Goal: Information Seeking & Learning: Learn about a topic

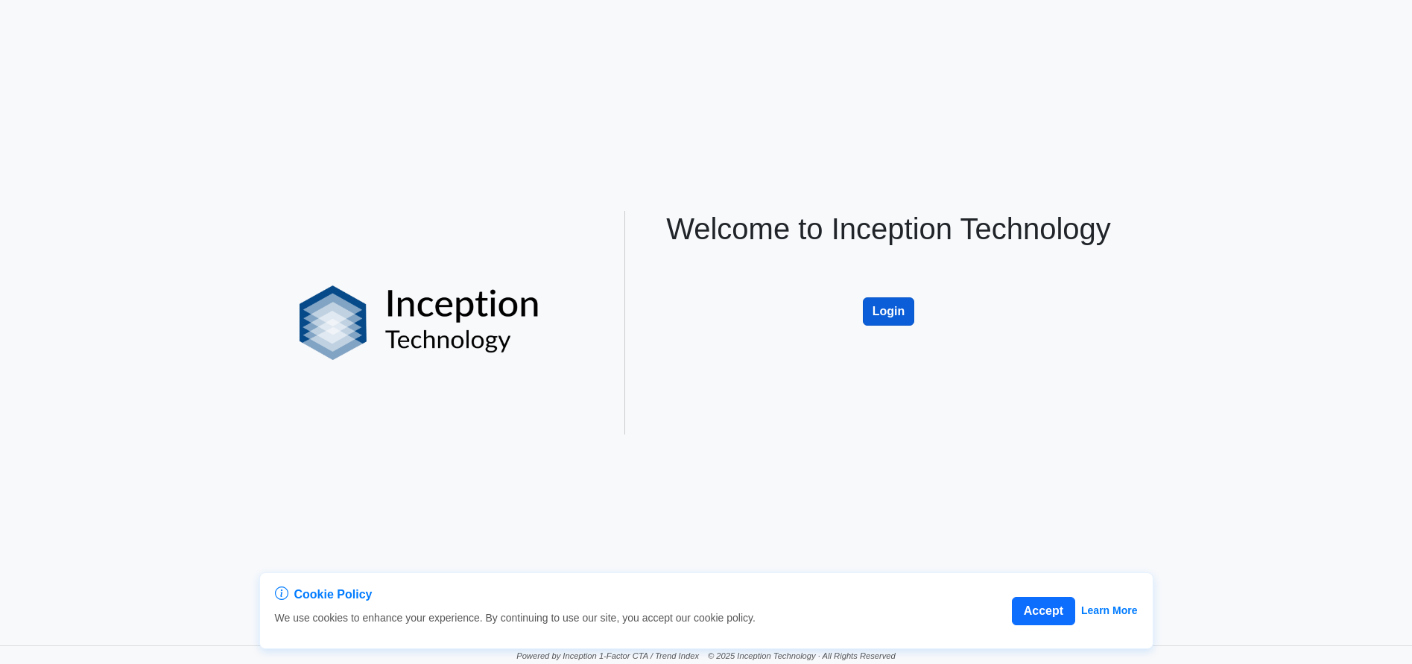
click at [896, 308] on button "Login" at bounding box center [889, 311] width 52 height 28
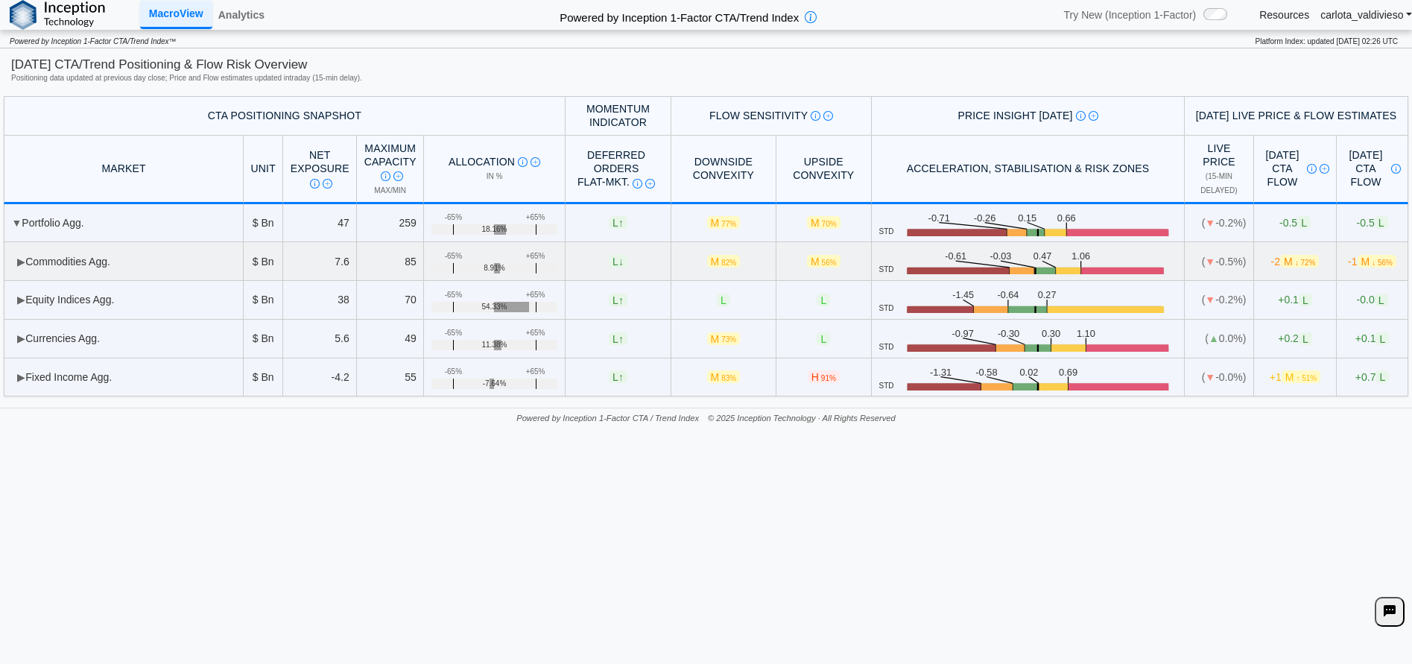
click at [16, 259] on td "▶ Commodities Agg." at bounding box center [124, 261] width 240 height 39
click at [30, 309] on td "▶ Equity Indices Agg." at bounding box center [124, 300] width 240 height 39
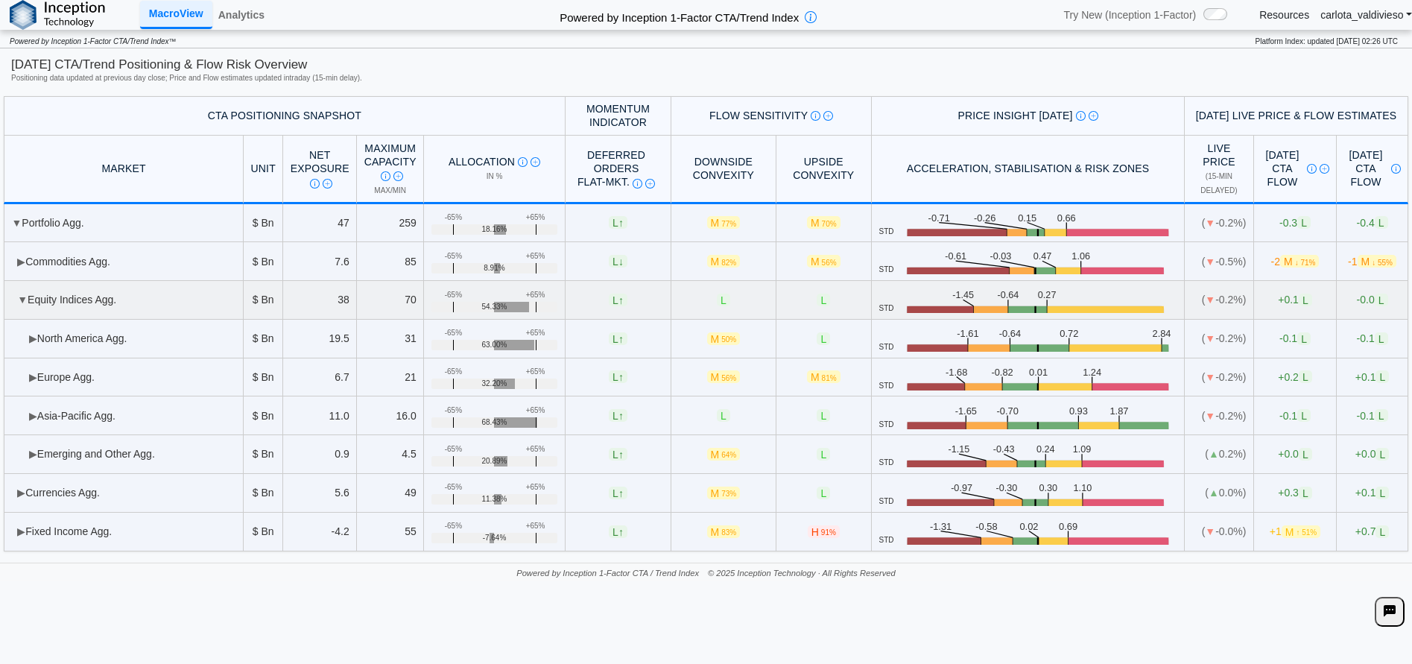
click at [25, 299] on span "▼" at bounding box center [22, 300] width 10 height 12
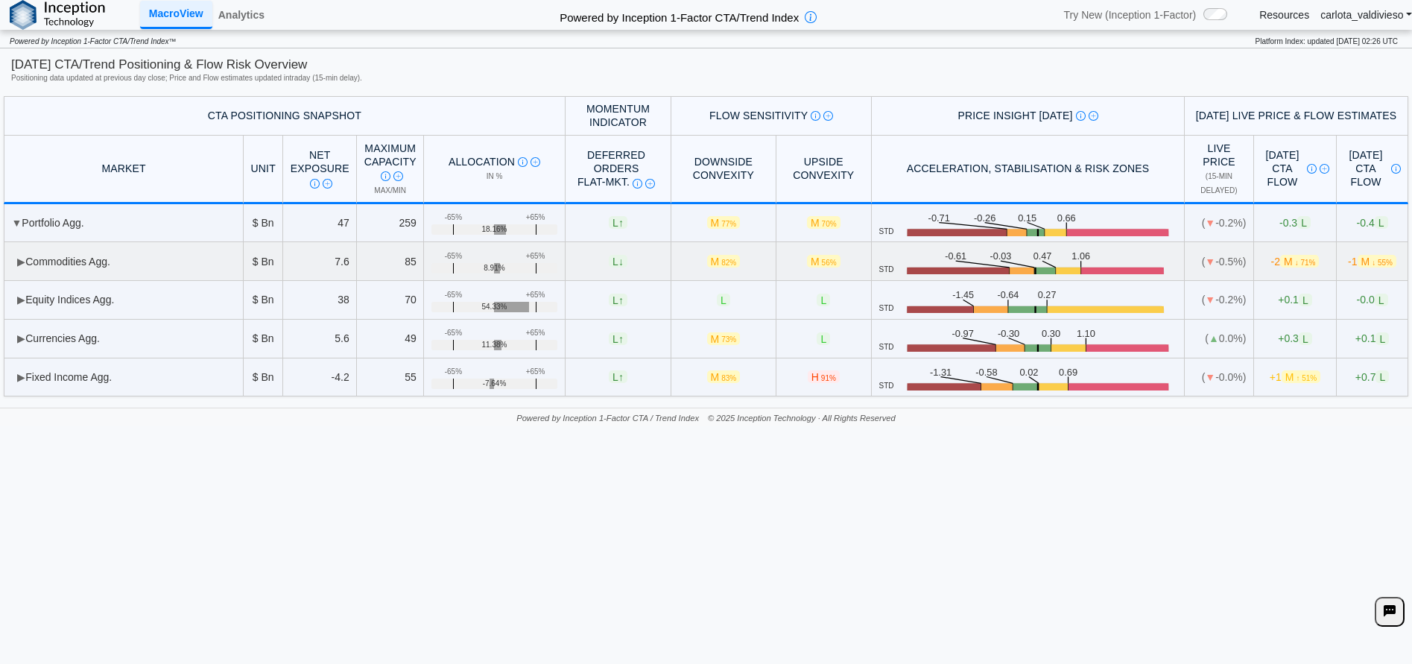
click at [19, 256] on span "▶" at bounding box center [21, 262] width 8 height 12
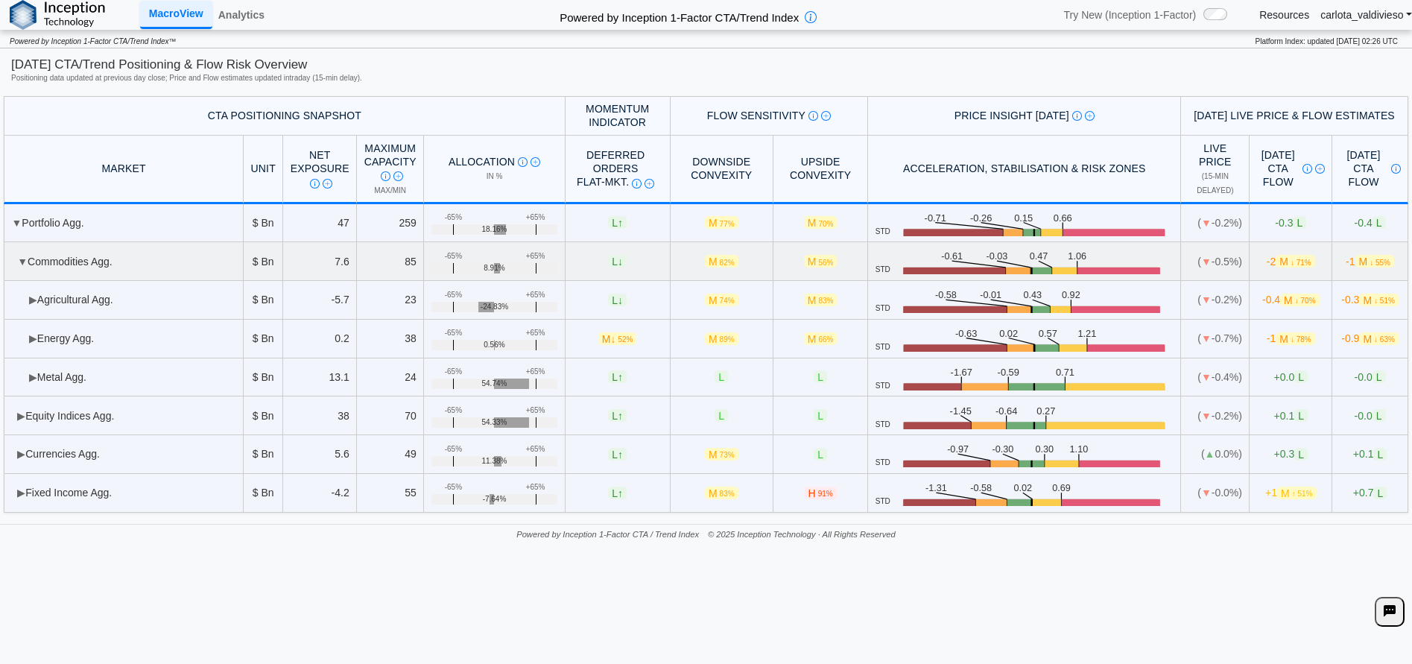
click at [19, 256] on span "▼" at bounding box center [22, 262] width 10 height 12
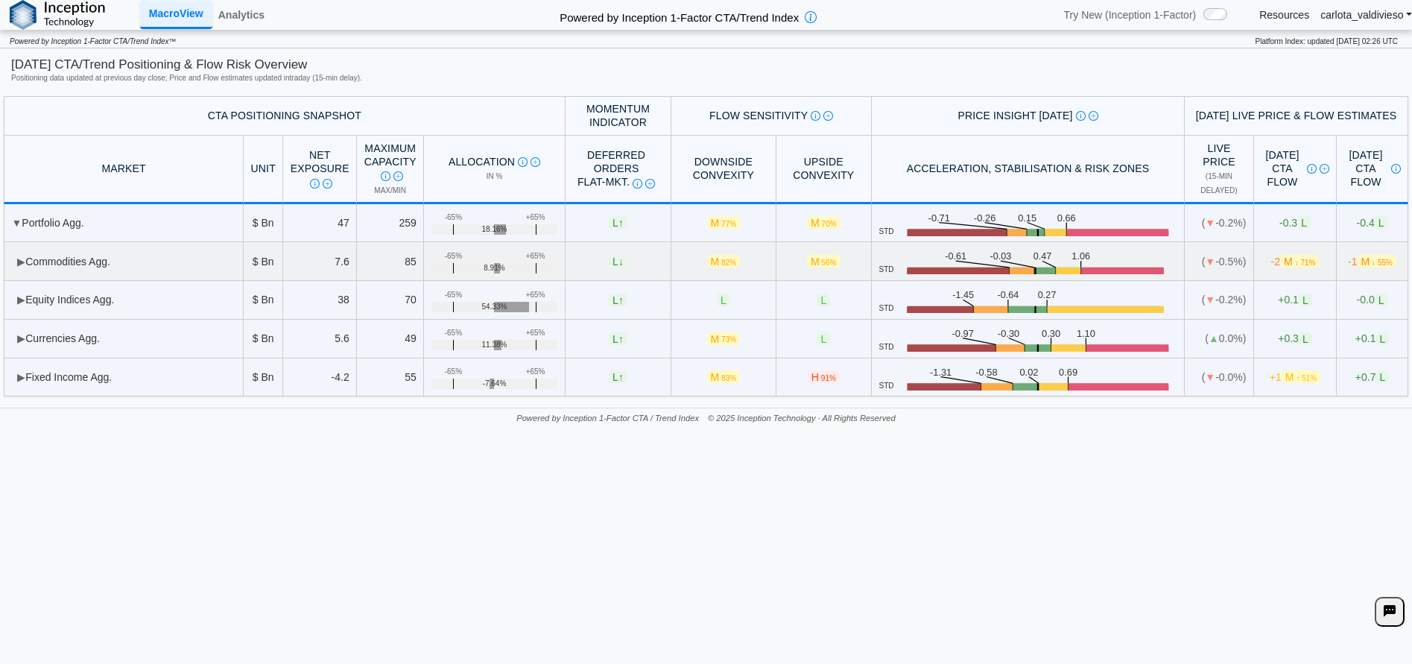
click at [19, 256] on span "▶" at bounding box center [21, 262] width 8 height 12
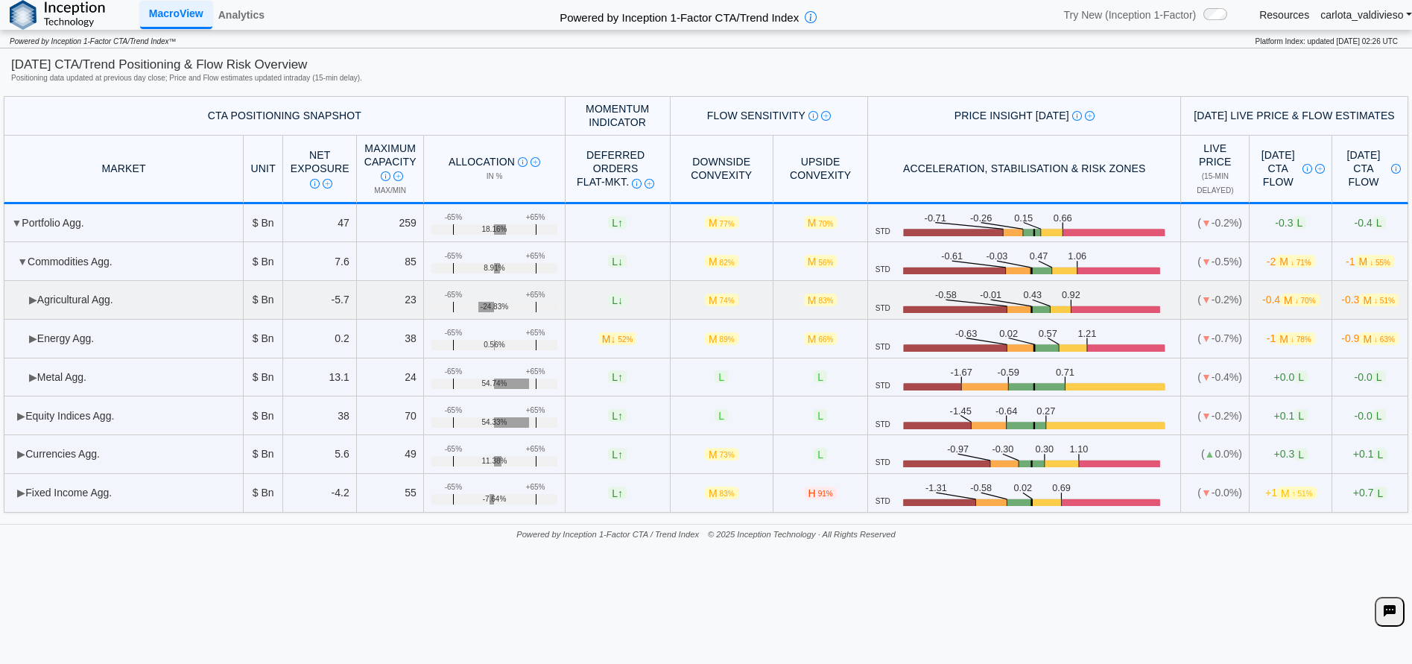
click at [72, 308] on td "▶ Agricultural Agg." at bounding box center [124, 300] width 240 height 39
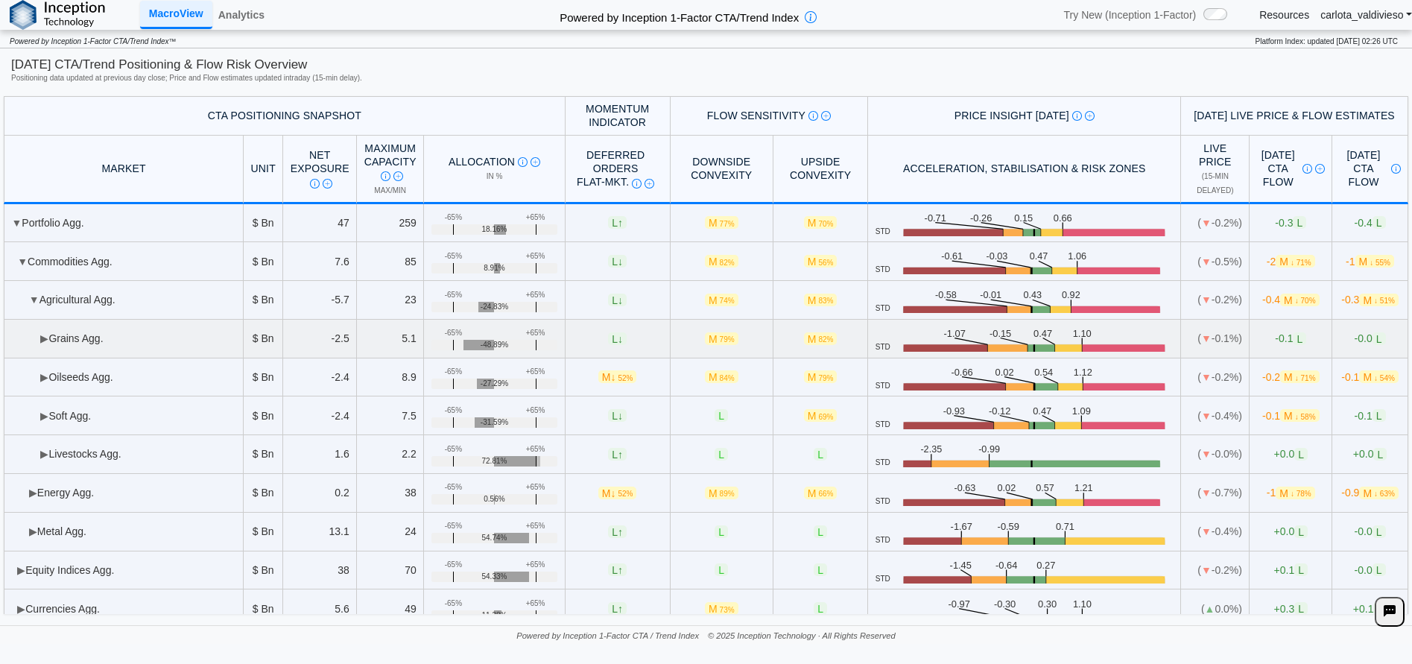
click at [68, 335] on td "▶ Grains Agg." at bounding box center [124, 339] width 240 height 39
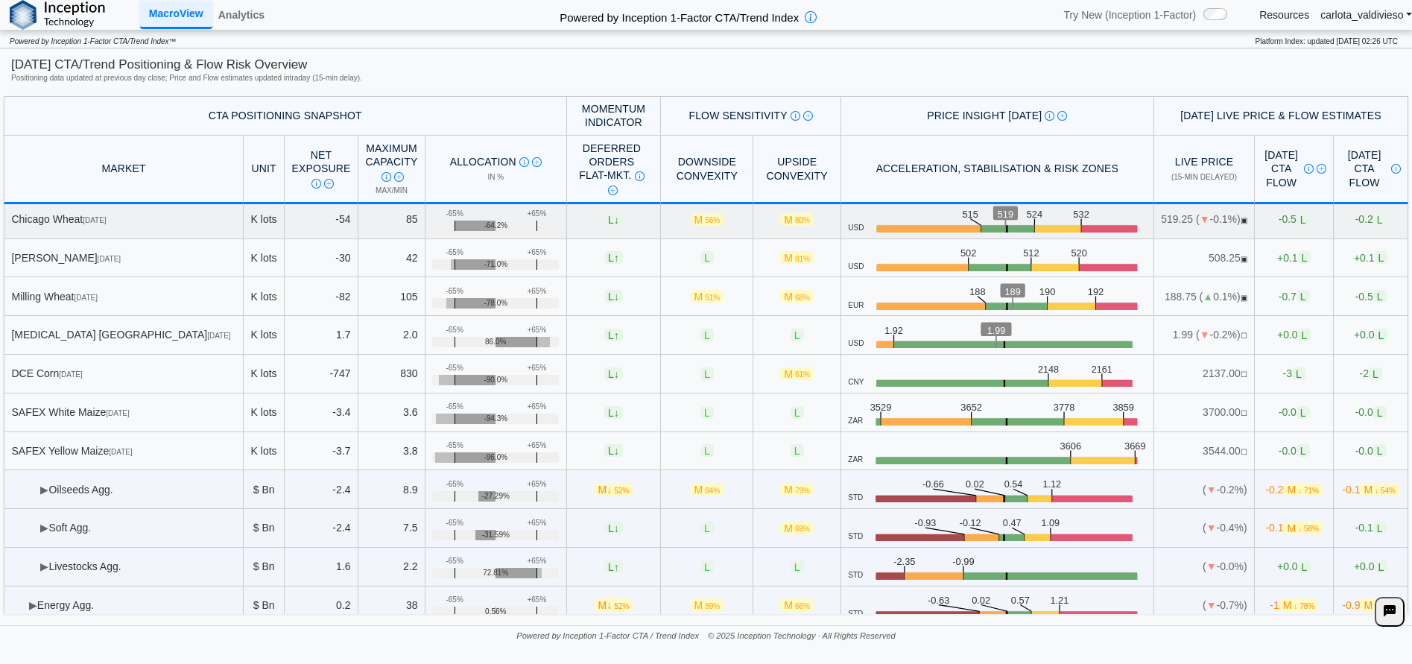
scroll to position [197, 0]
click at [35, 492] on td "▶ Oilseeds Agg." at bounding box center [124, 488] width 240 height 39
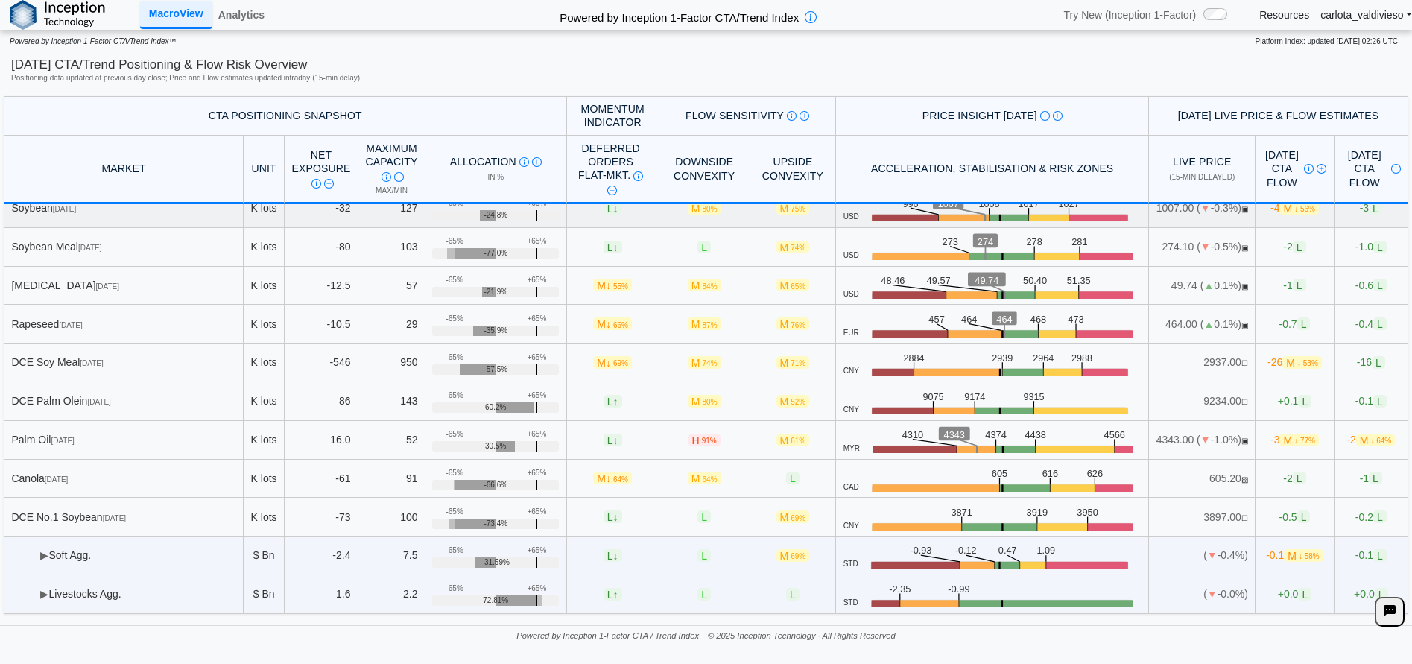
scroll to position [602, 0]
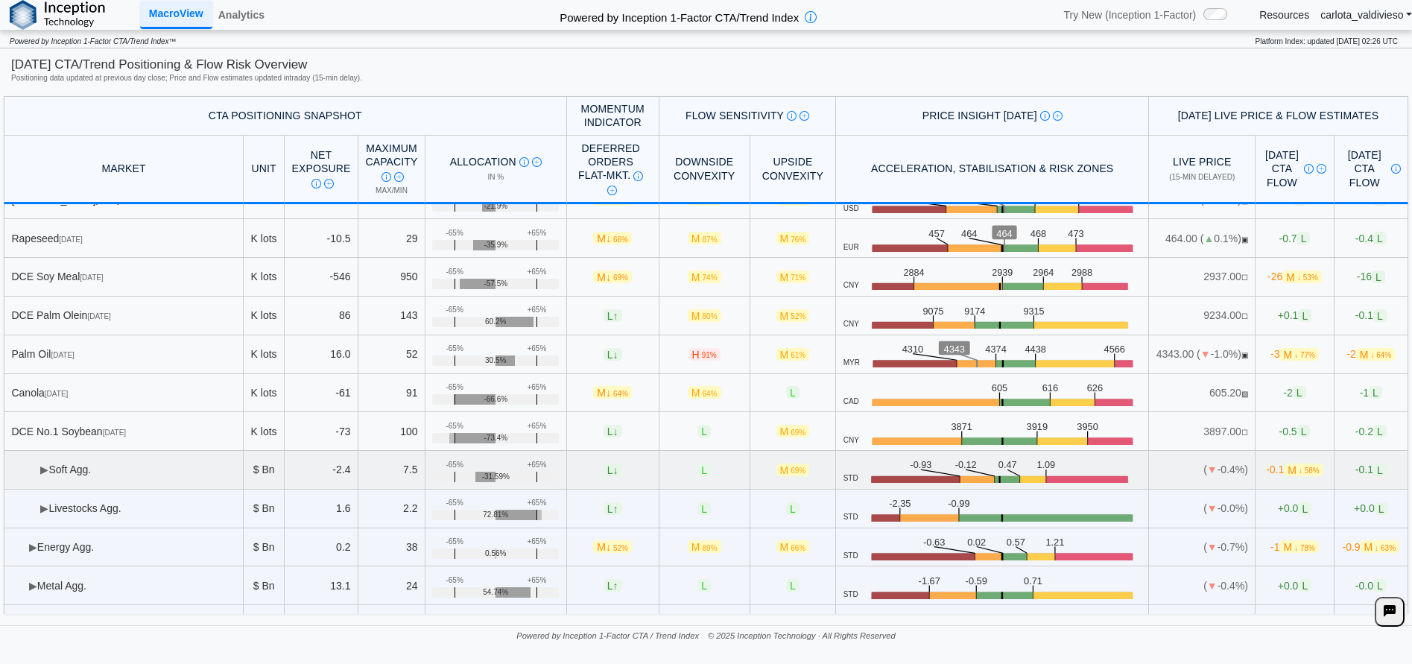
click at [64, 478] on td "▶ Soft Agg." at bounding box center [124, 470] width 240 height 39
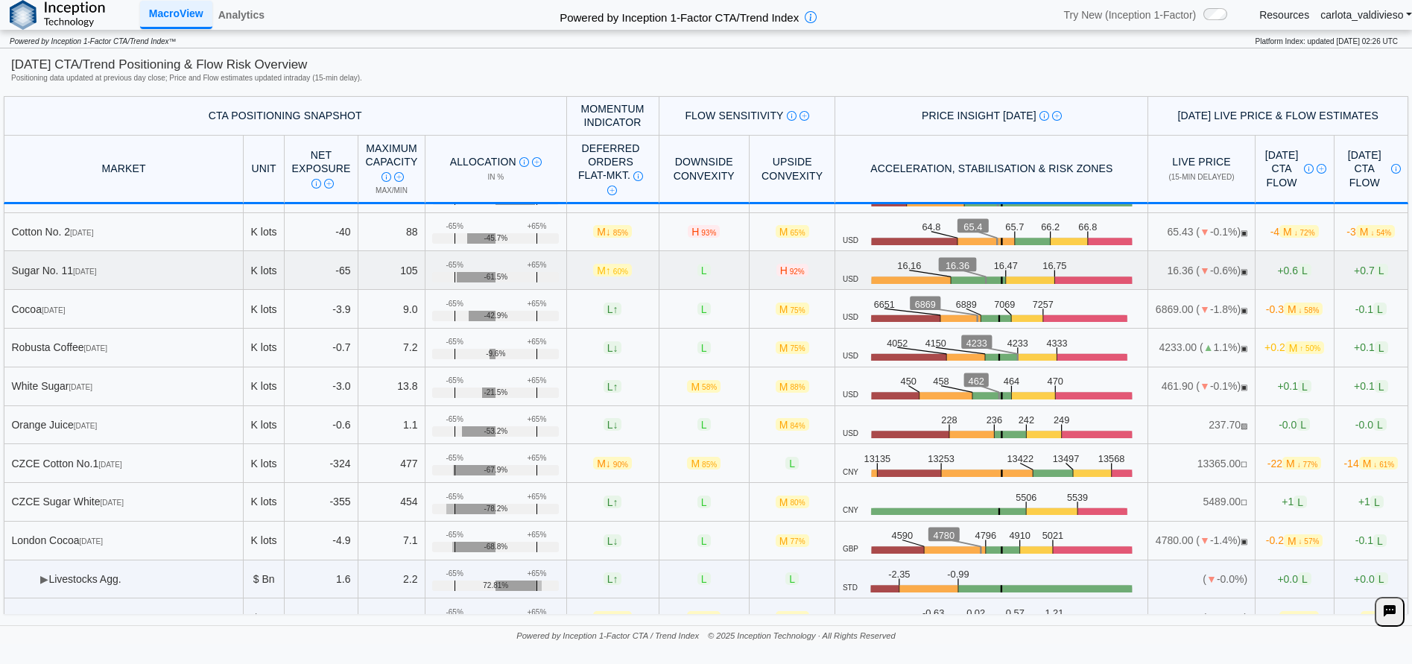
scroll to position [916, 0]
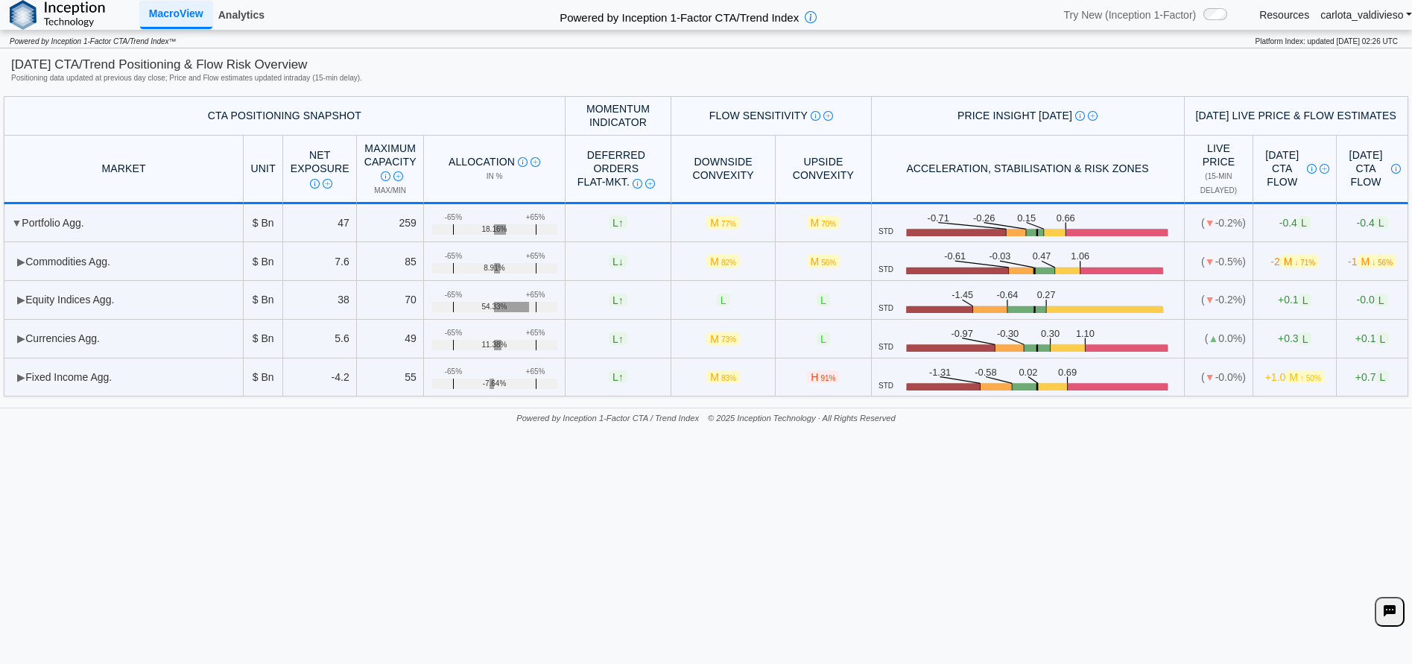
click at [232, 22] on link "Analytics" at bounding box center [241, 14] width 58 height 25
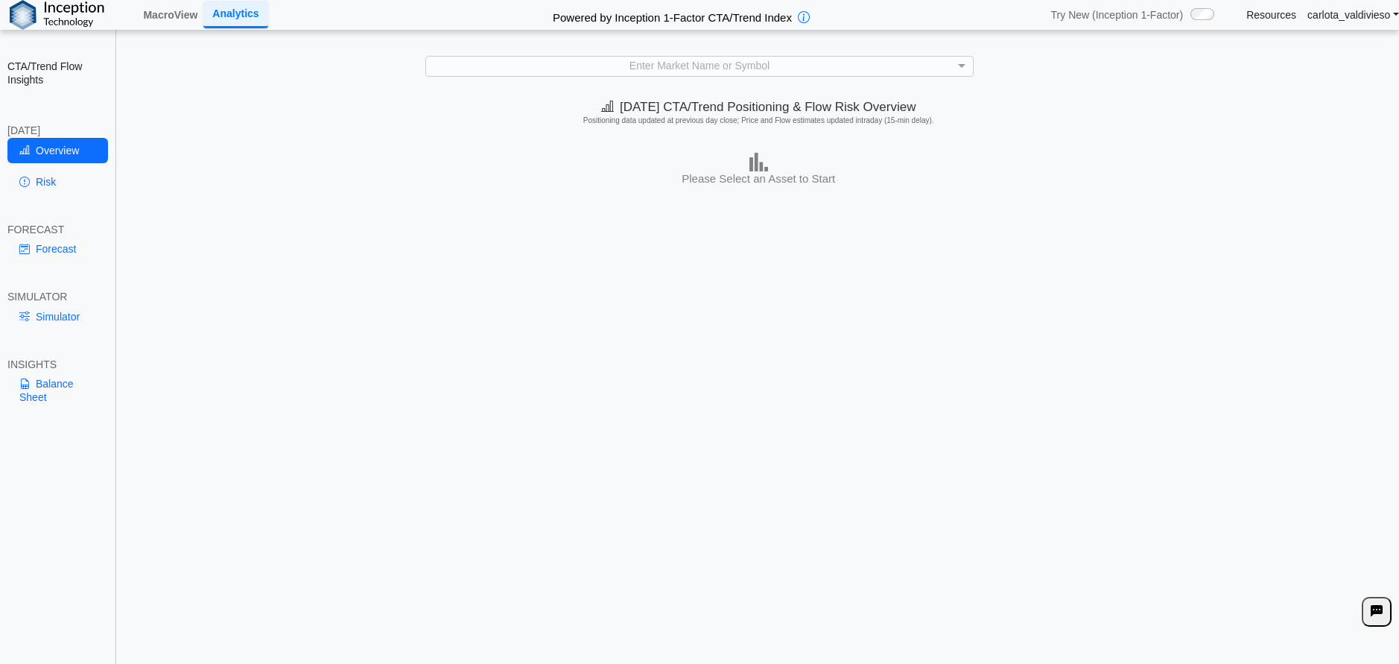
click at [745, 644] on div "[DATE] CTA/Trend Positioning & Flow Risk Overview Positioning data updated at p…" at bounding box center [759, 380] width 1282 height 577
click at [49, 379] on link "Balance Sheet" at bounding box center [57, 390] width 101 height 39
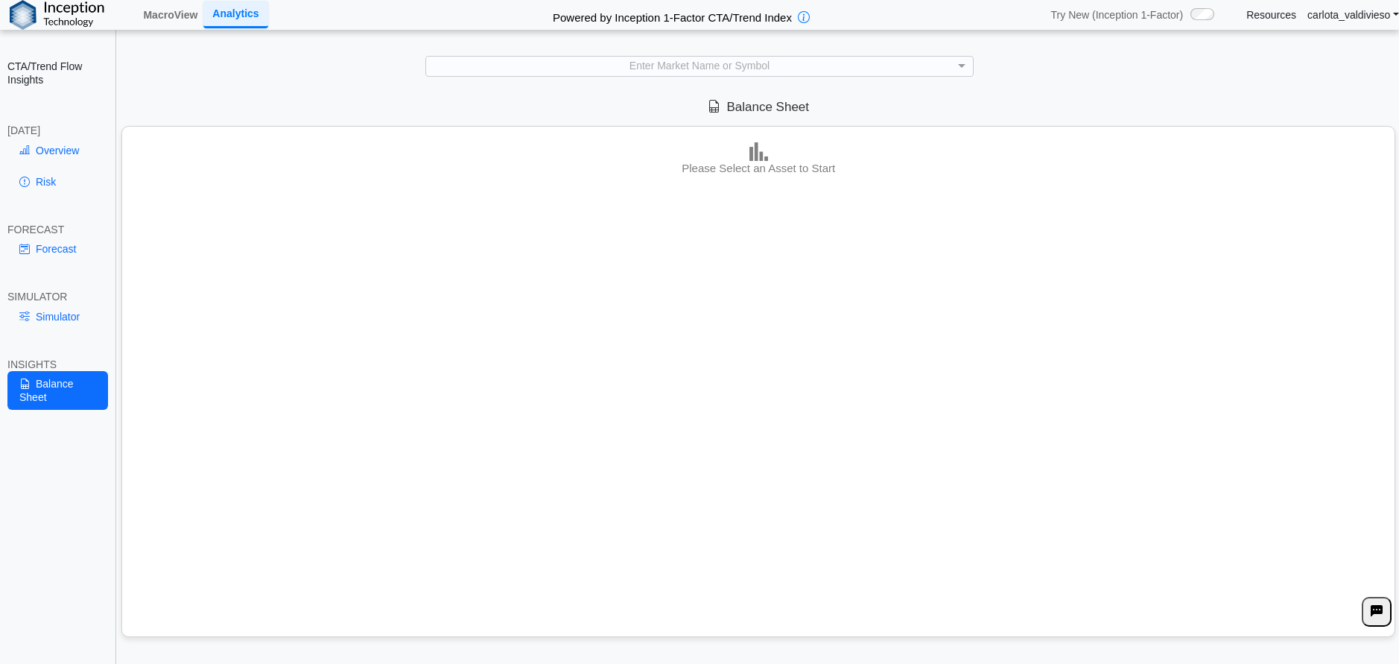
click at [364, 309] on div "Please Select an Asset to Start" at bounding box center [758, 381] width 1274 height 511
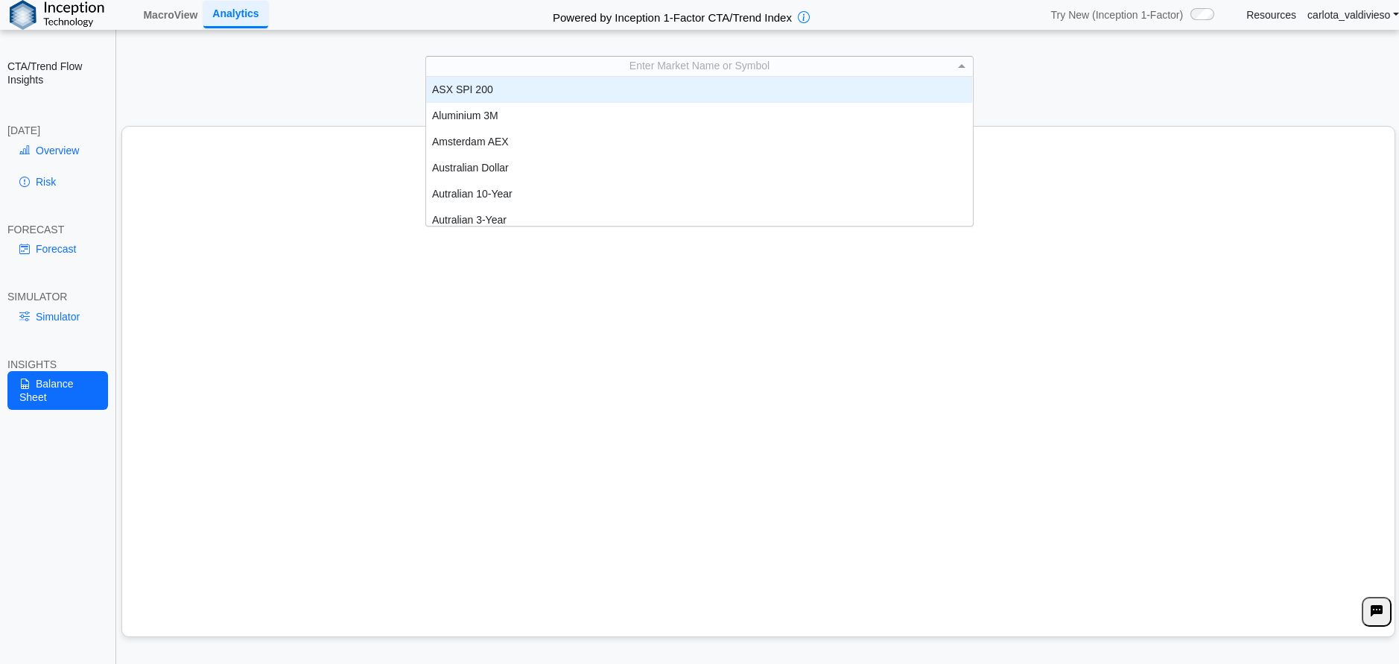
click at [826, 66] on div "Enter Market Name or Symbol" at bounding box center [699, 67] width 546 height 20
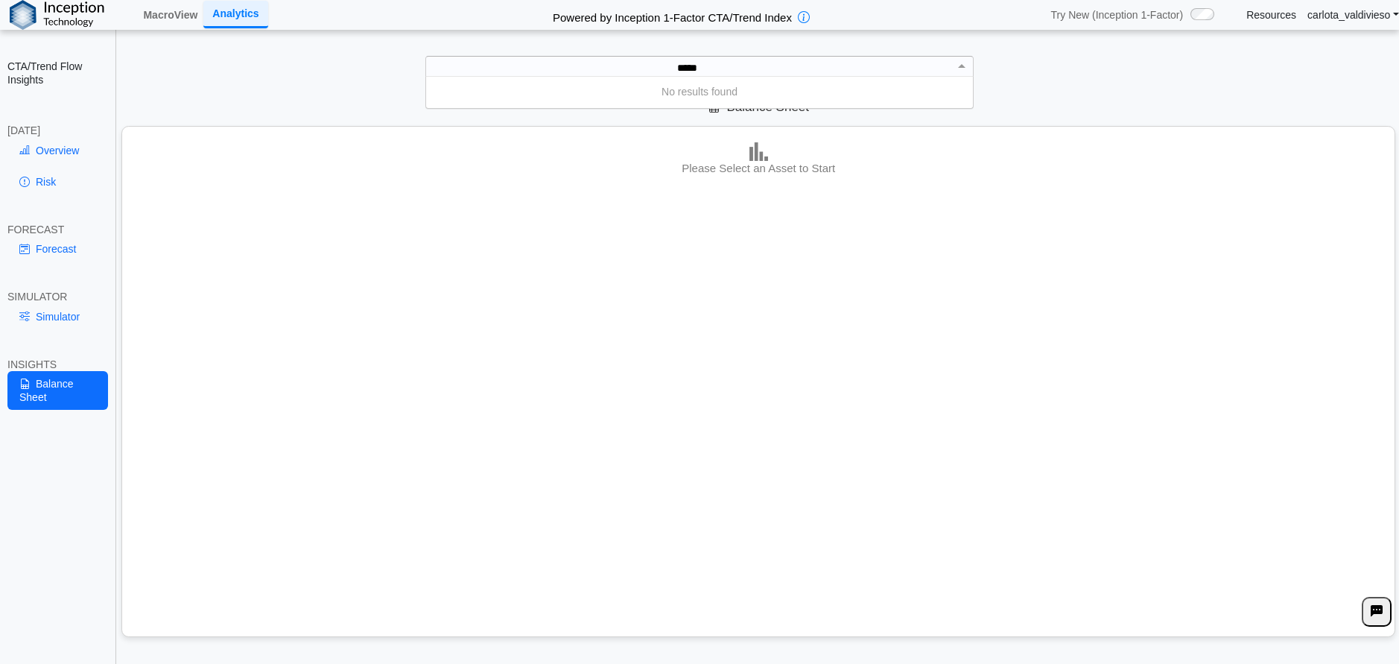
type input "*****"
click at [742, 72] on div "***** no.11" at bounding box center [690, 67] width 528 height 20
click at [725, 405] on div "Please Select an Asset to Start" at bounding box center [758, 381] width 1274 height 511
click at [671, 69] on div "Enter Market Name or Symbol" at bounding box center [699, 67] width 546 height 20
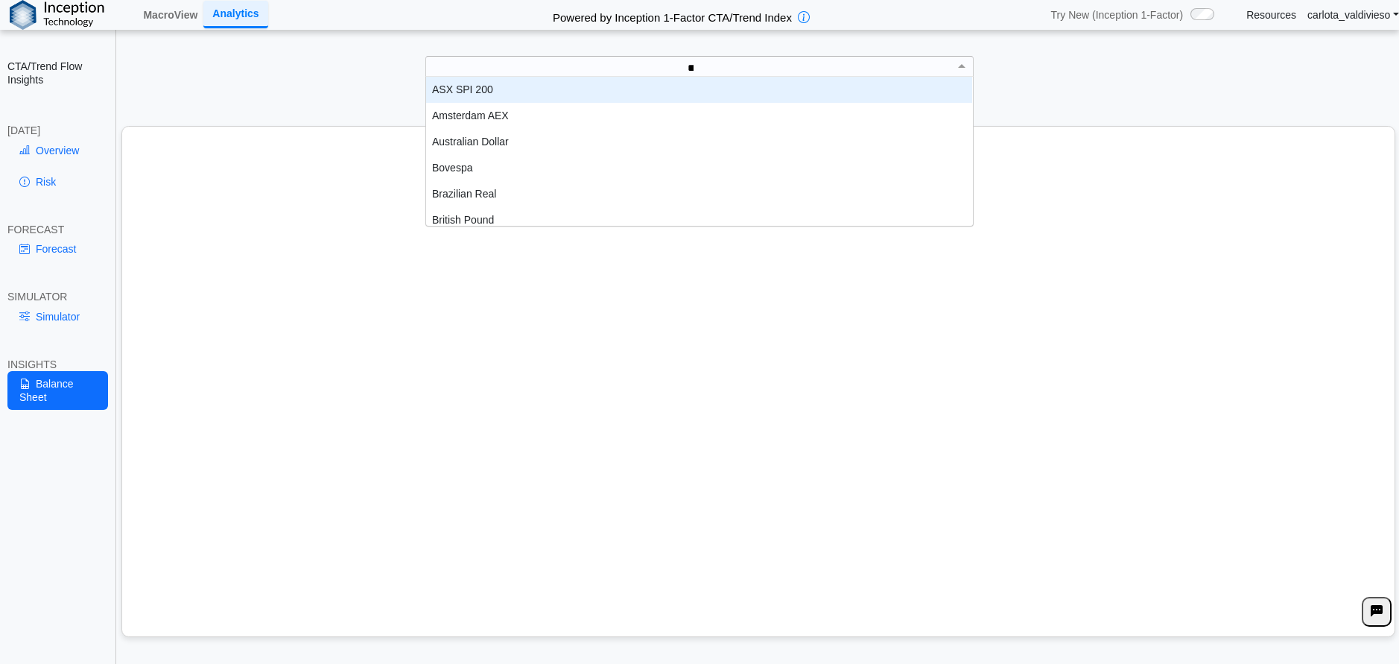
scroll to position [66, 533]
type input "*****"
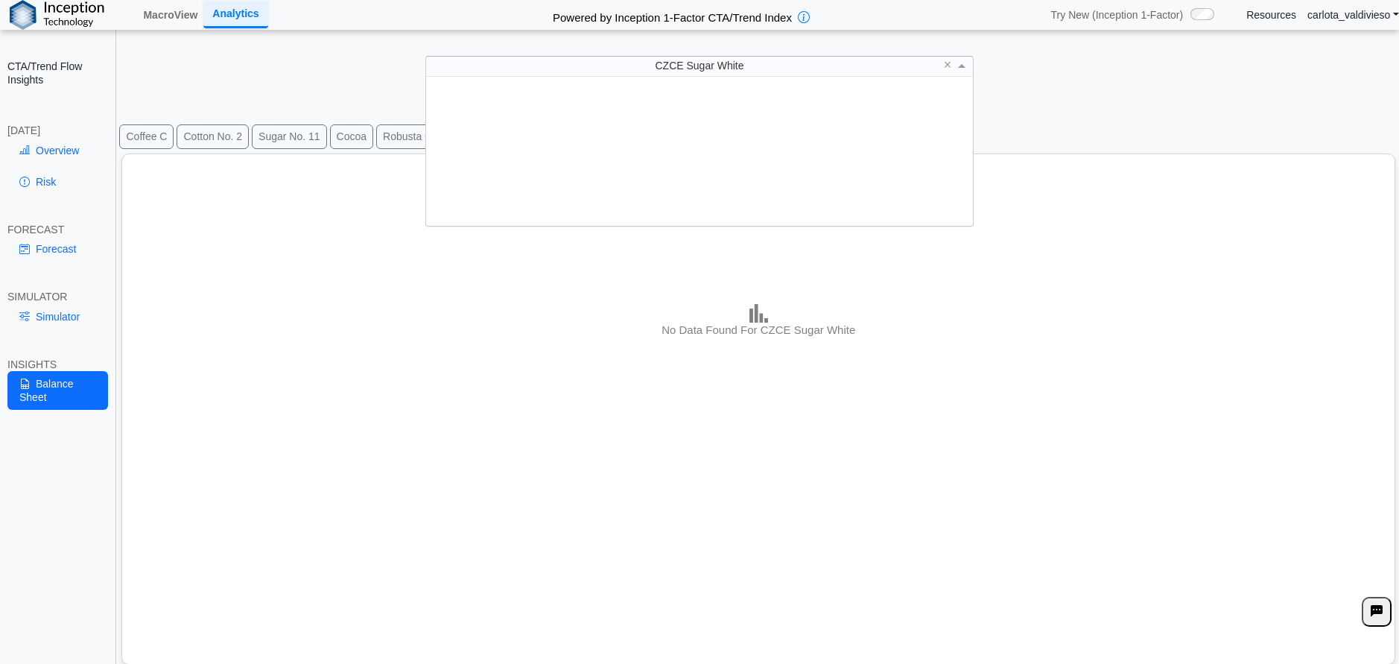
click at [692, 63] on div "CZCE Sugar White" at bounding box center [683, 67] width 515 height 20
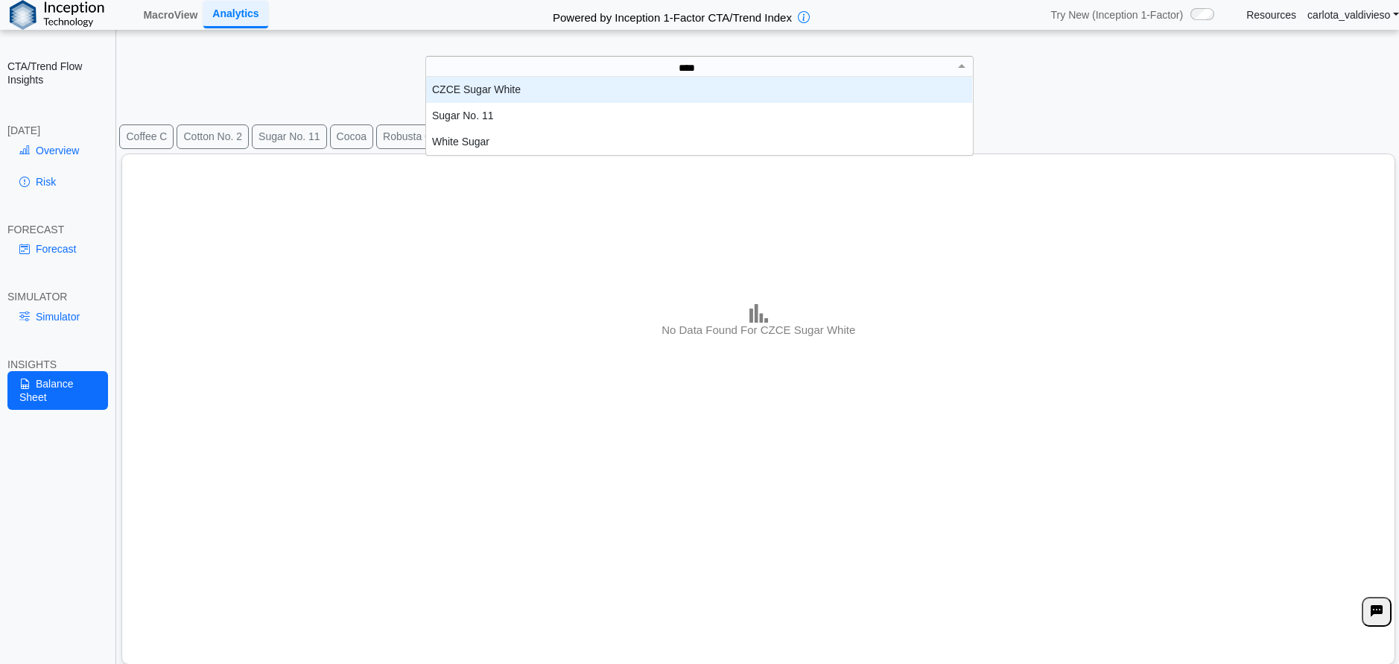
type input "*****"
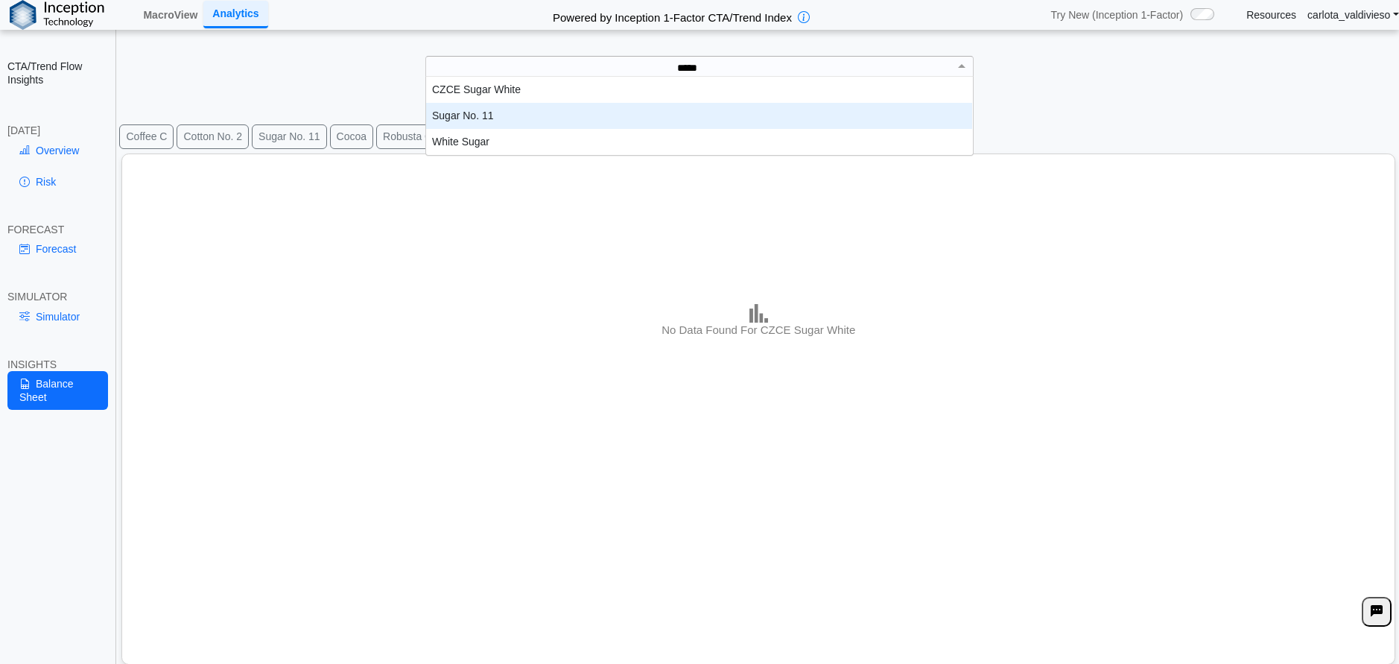
click at [536, 118] on div "Sugar No. 11" at bounding box center [699, 116] width 546 height 26
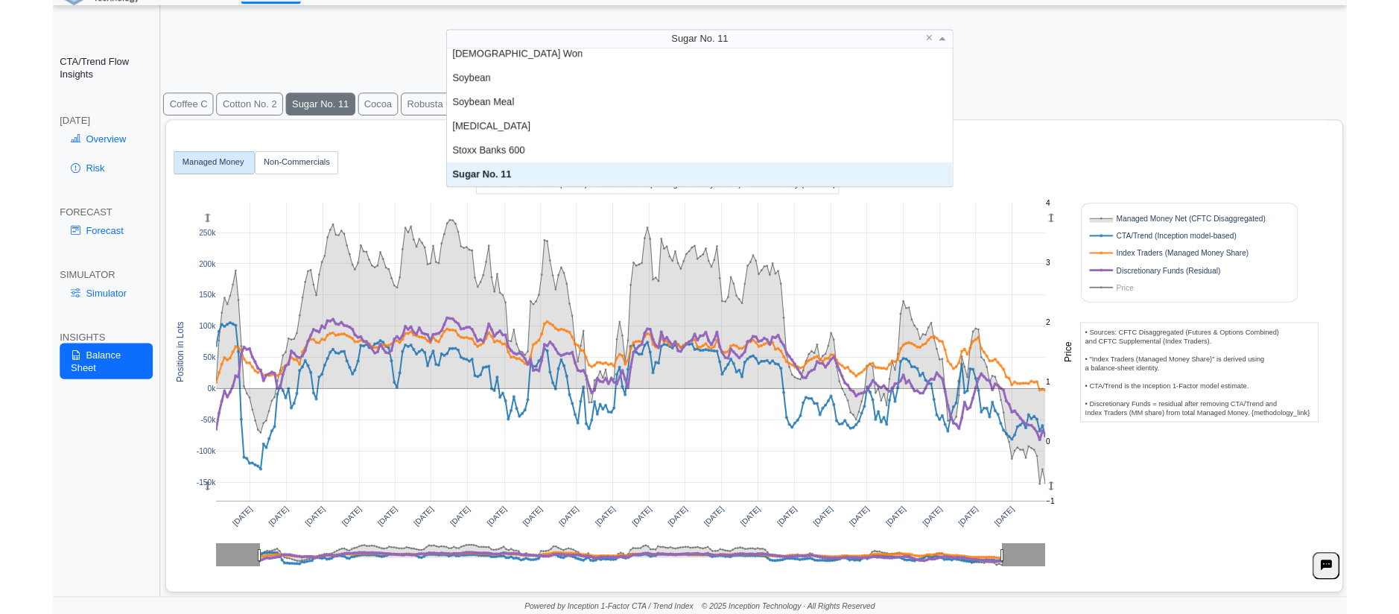
scroll to position [136, 533]
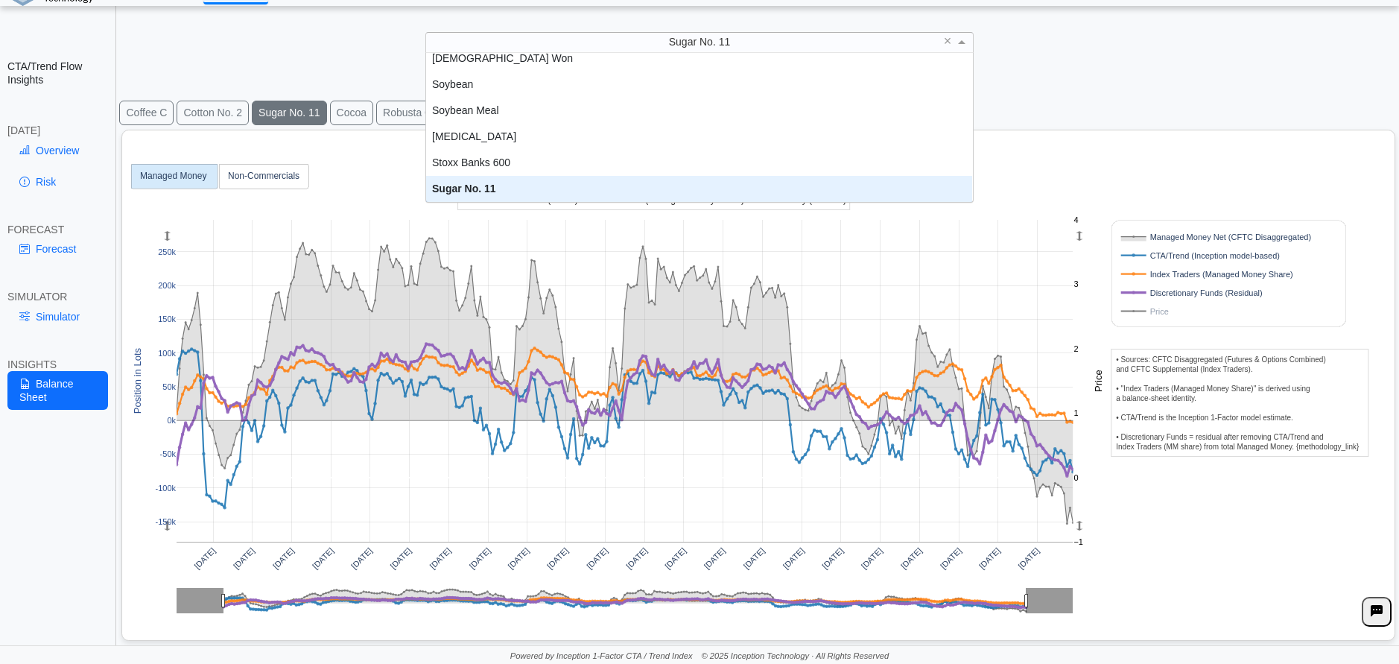
click at [1318, 529] on div "Apr 2020 Jul 2020 Oct 2020 Jan 2021 Apr 2021 Jul 2021 Oct 2021 Jan 2022 Apr 202…" at bounding box center [752, 382] width 1247 height 504
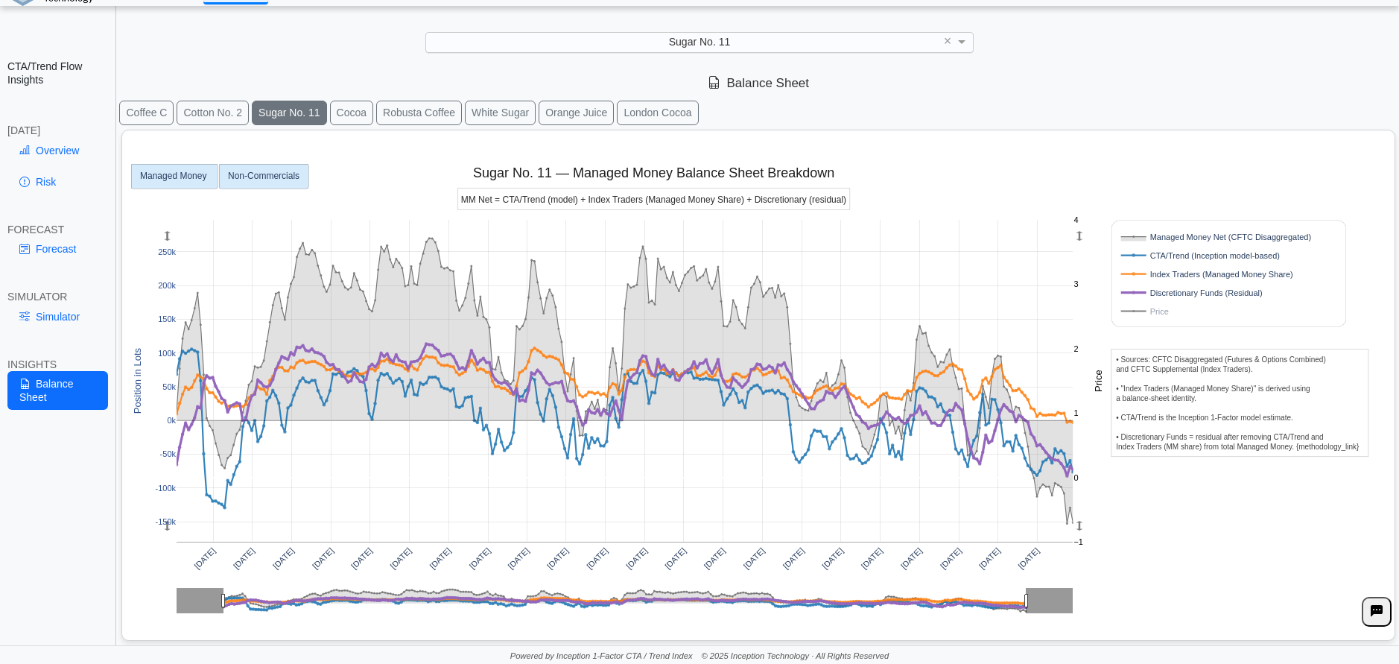
click at [266, 180] on text "Non-Commercials" at bounding box center [264, 176] width 72 height 10
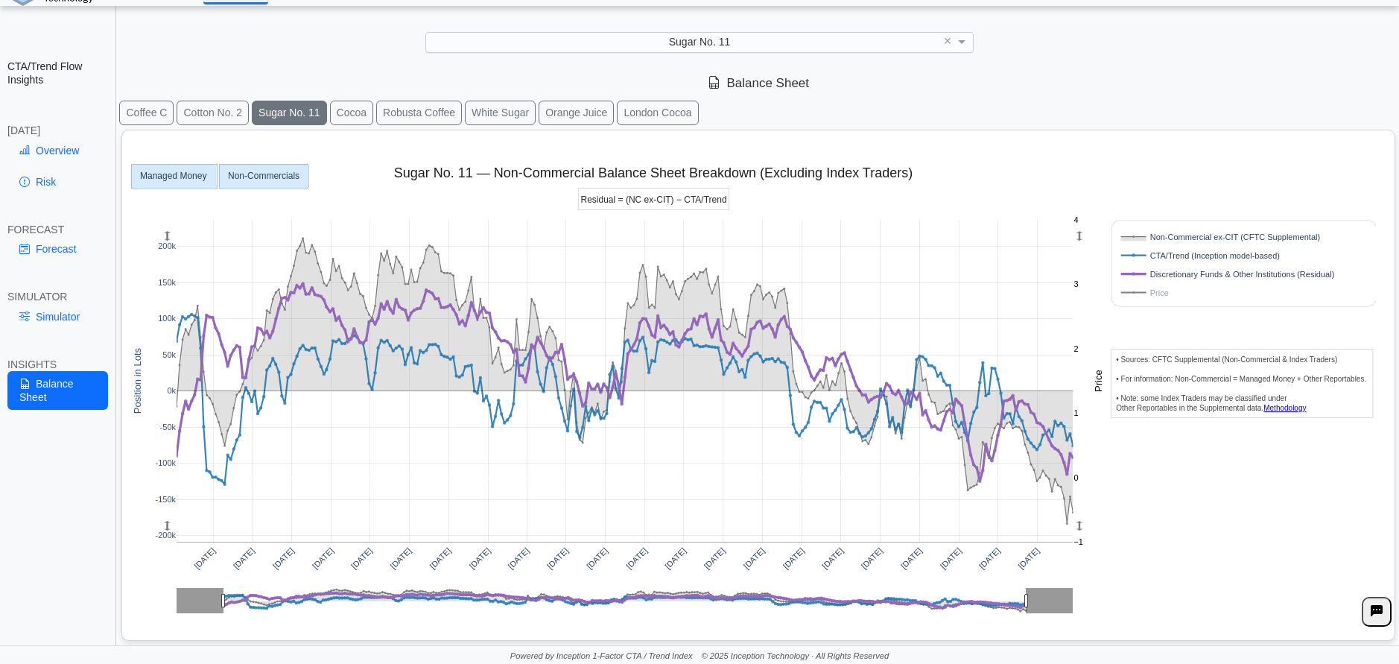
click at [162, 176] on text "Managed Money" at bounding box center [173, 176] width 66 height 10
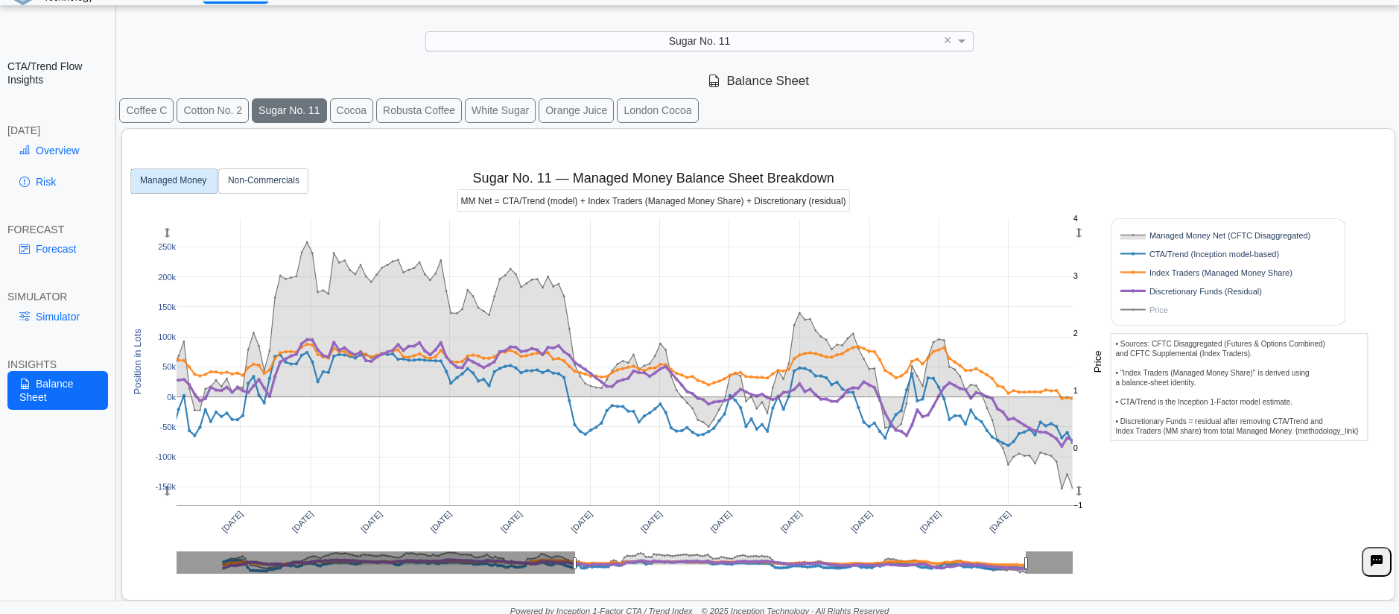
drag, startPoint x: 224, startPoint y: 562, endPoint x: 579, endPoint y: 565, distance: 354.7
